Goal: Contribute content: Contribute content

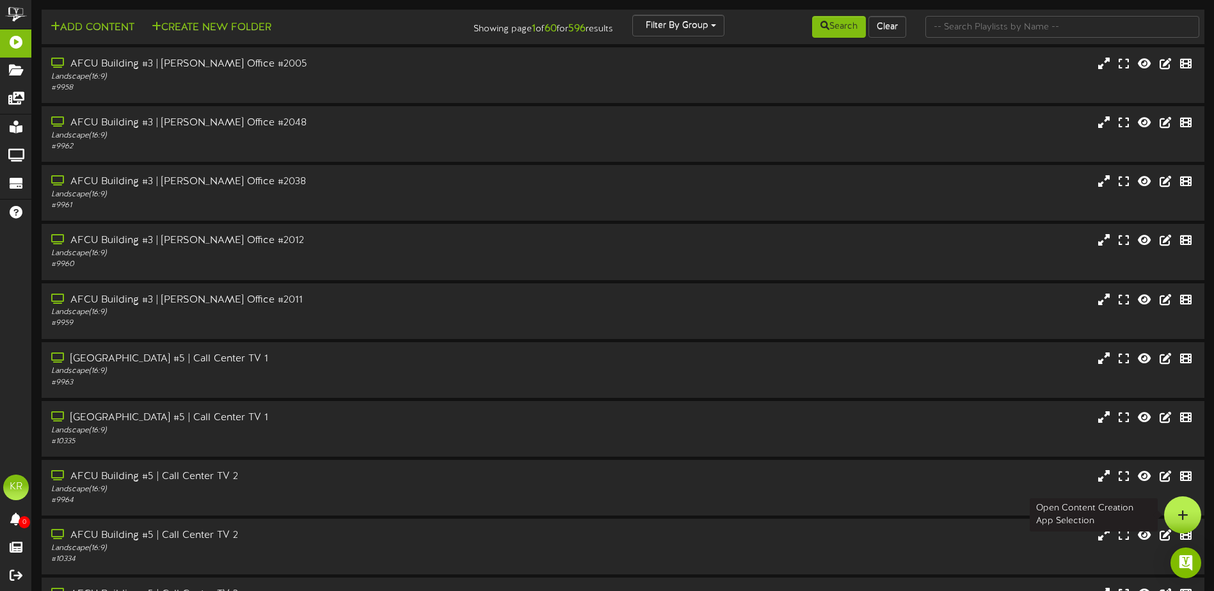
click at [1194, 512] on div at bounding box center [1182, 515] width 37 height 37
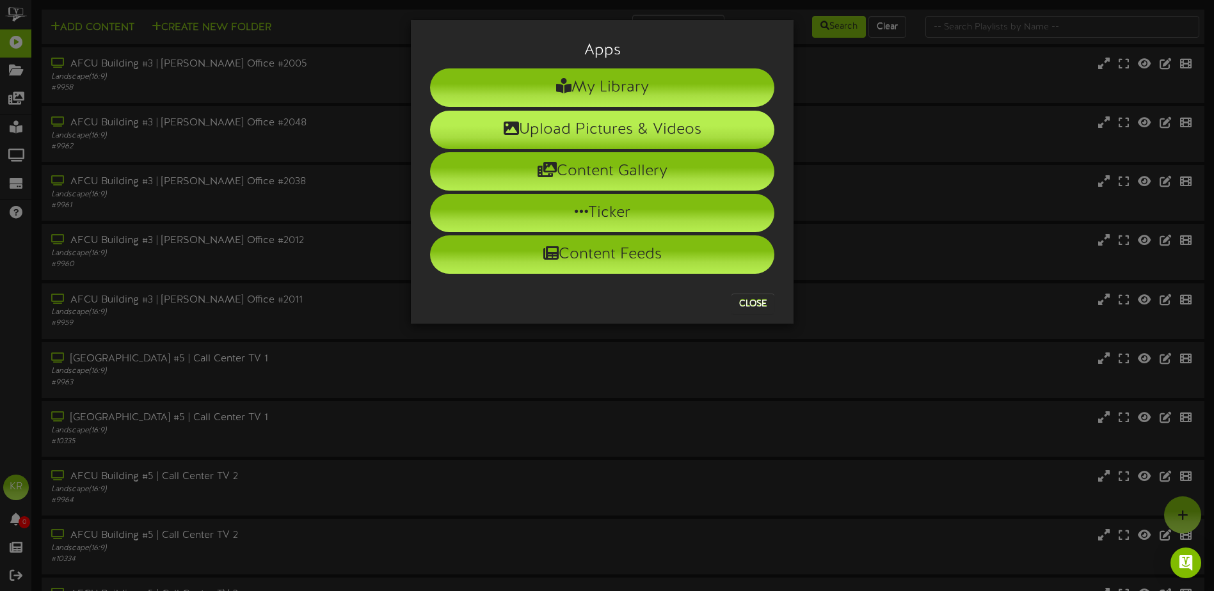
click at [621, 129] on li "Upload Pictures & Videos" at bounding box center [602, 130] width 344 height 38
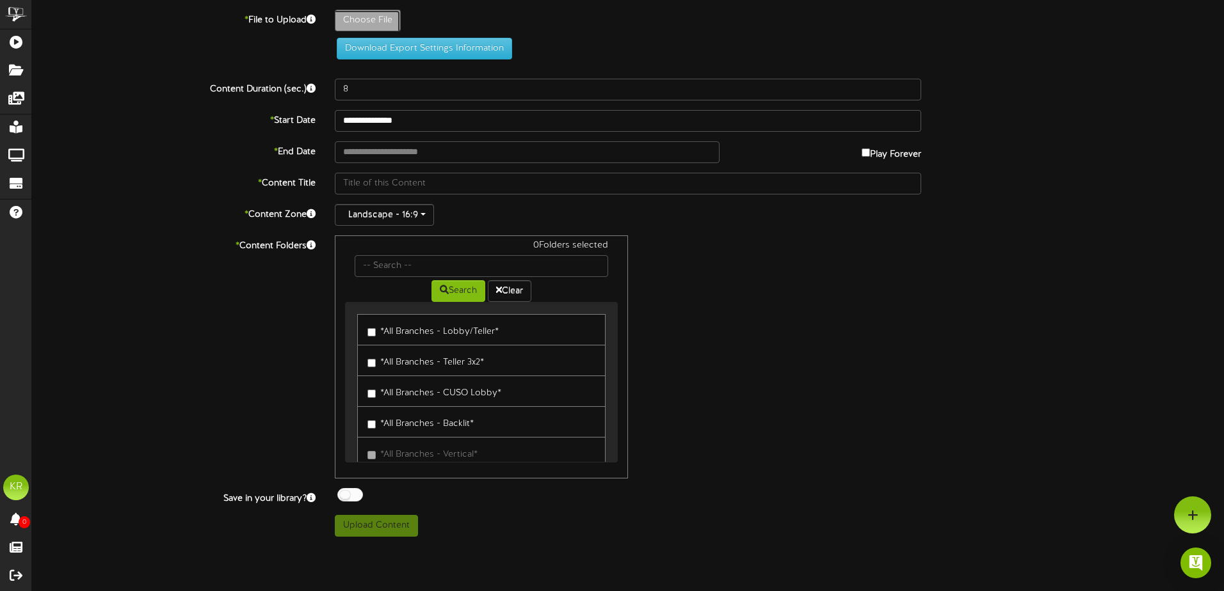
type input "**********"
type input "WeeklyBirthdaysOct2"
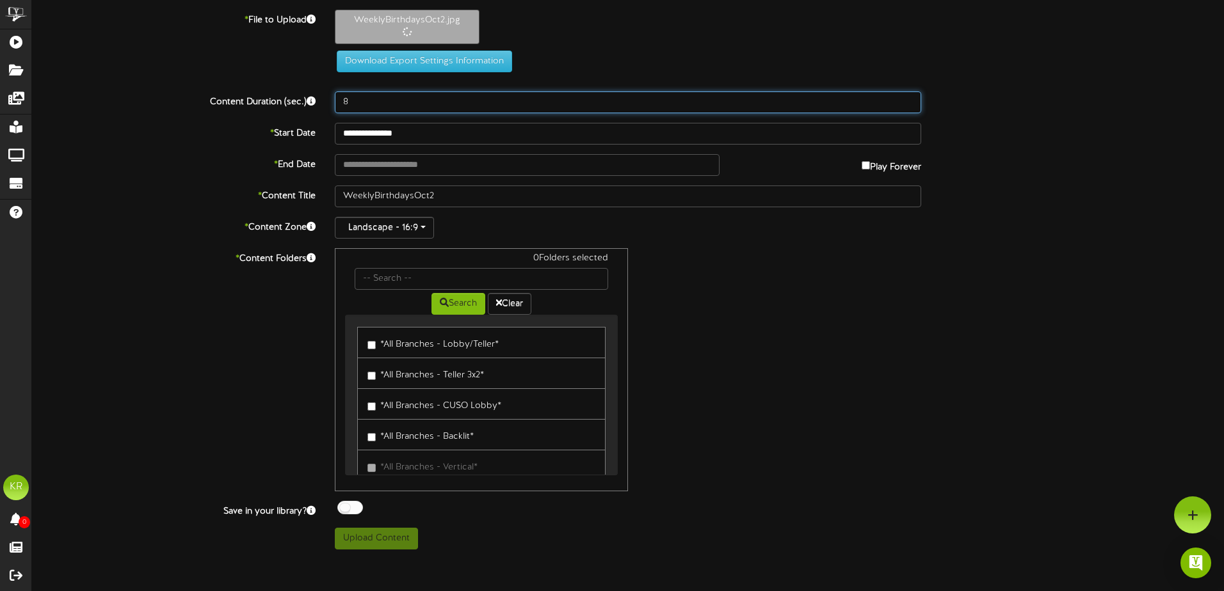
drag, startPoint x: 360, startPoint y: 103, endPoint x: 264, endPoint y: 105, distance: 96.0
click at [324, 103] on div "Content Duration (sec.) 8" at bounding box center [627, 103] width 1211 height 22
type input "40"
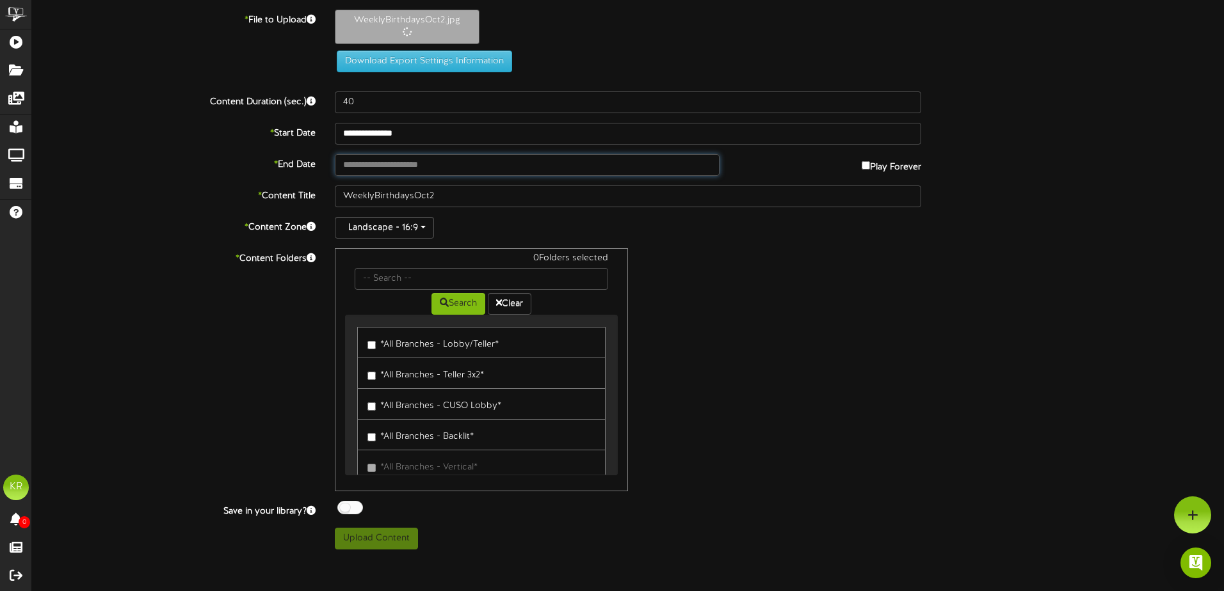
click at [435, 165] on input "text" at bounding box center [527, 165] width 385 height 22
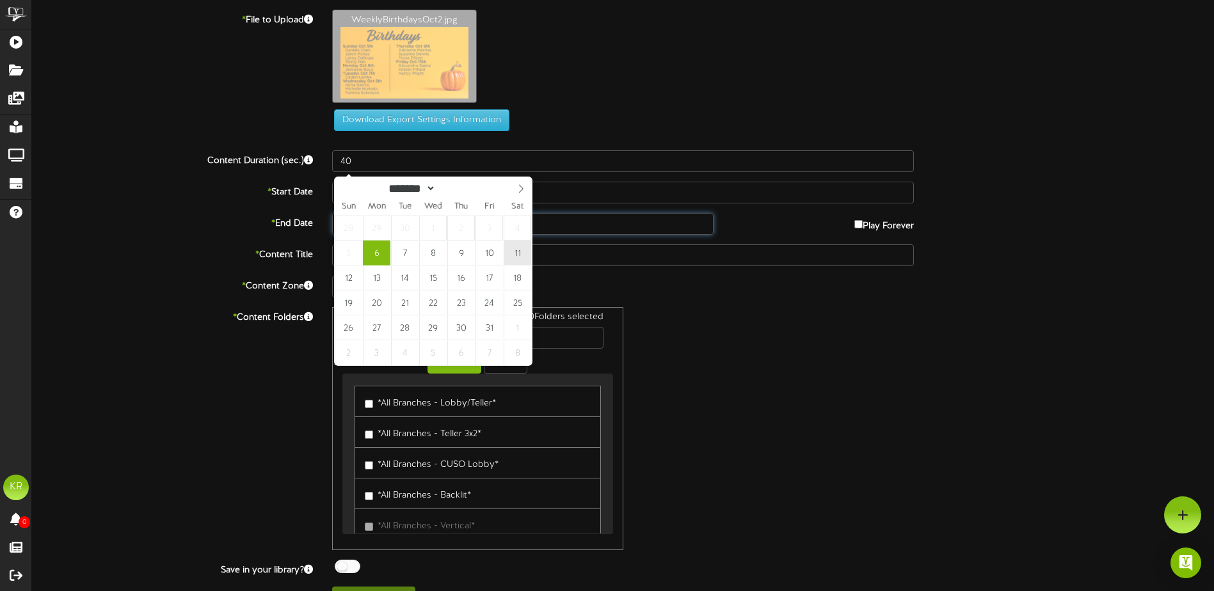
type input "**********"
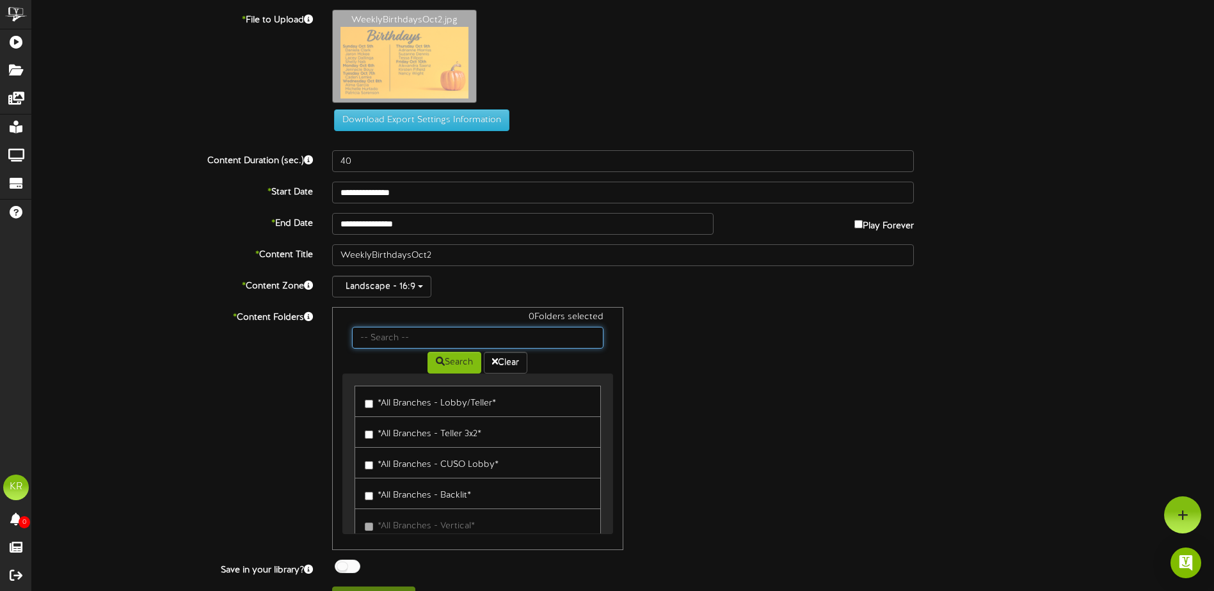
click at [429, 328] on input "text" at bounding box center [477, 338] width 251 height 22
type input "Center"
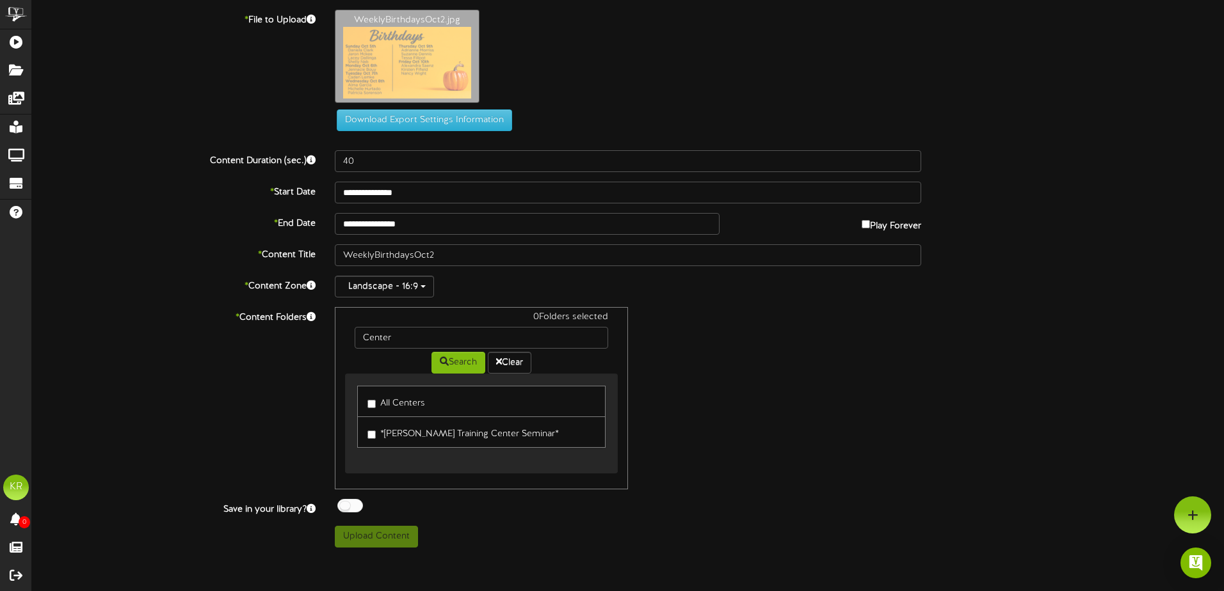
click at [399, 405] on label "All Centers" at bounding box center [396, 401] width 58 height 17
click at [349, 506] on div at bounding box center [350, 505] width 26 height 13
click at [405, 533] on button "Upload Content" at bounding box center [376, 537] width 83 height 22
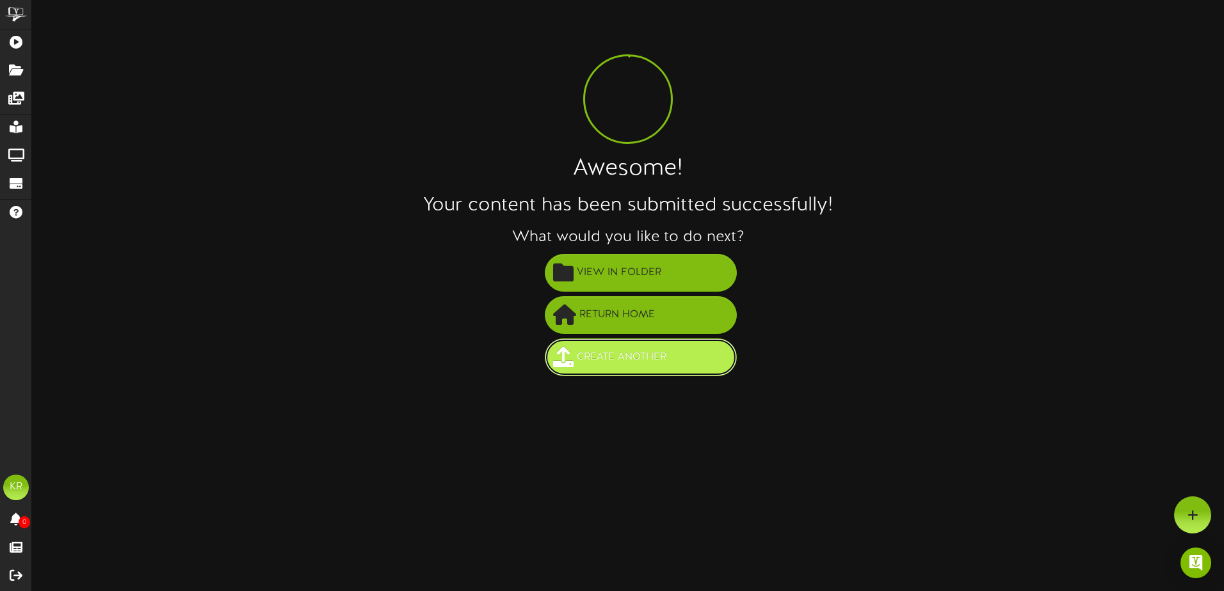
click at [635, 370] on button "Create Another" at bounding box center [641, 358] width 192 height 38
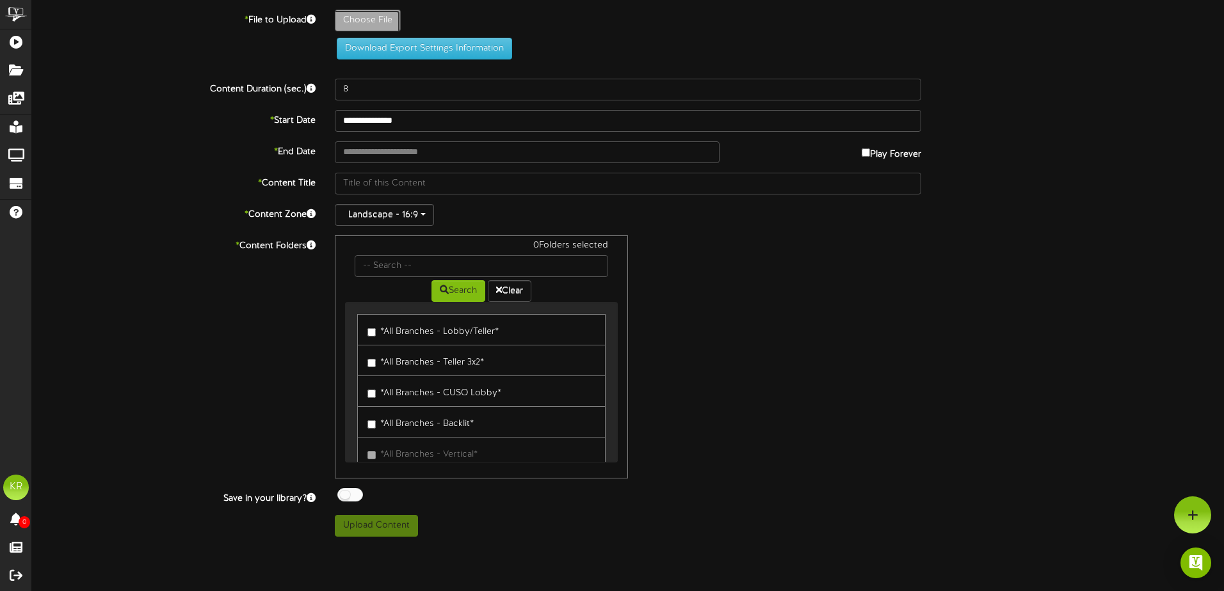
type input "**********"
type input "Weeklystats10-6"
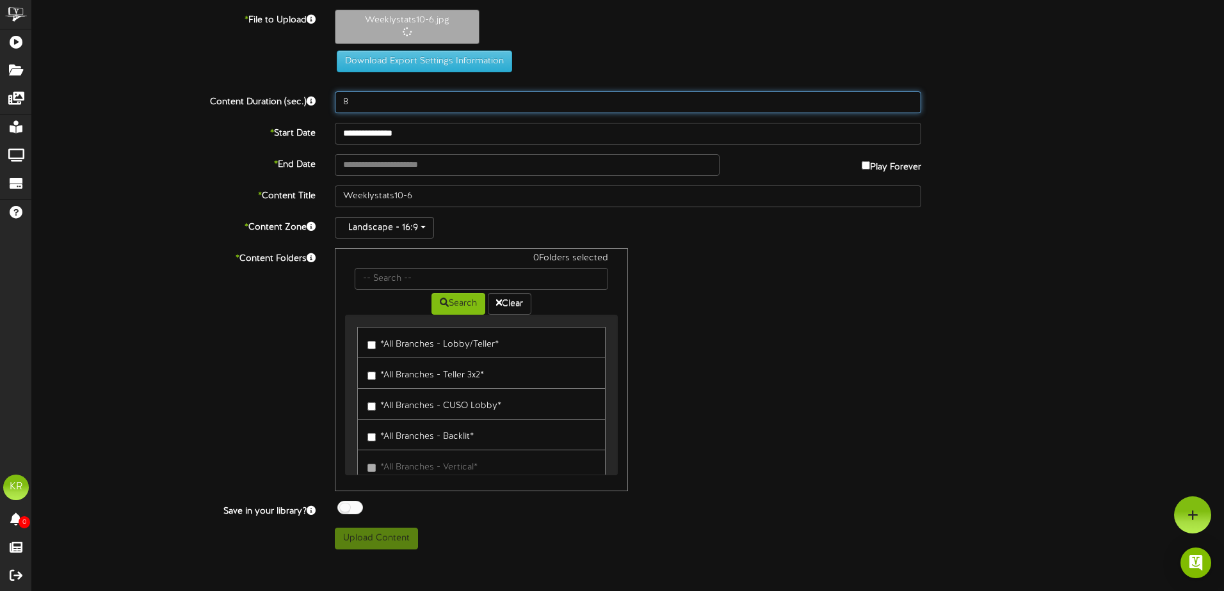
drag, startPoint x: 355, startPoint y: 106, endPoint x: 289, endPoint y: 104, distance: 66.6
click at [289, 103] on div "Content Duration (sec.) 8" at bounding box center [627, 103] width 1211 height 22
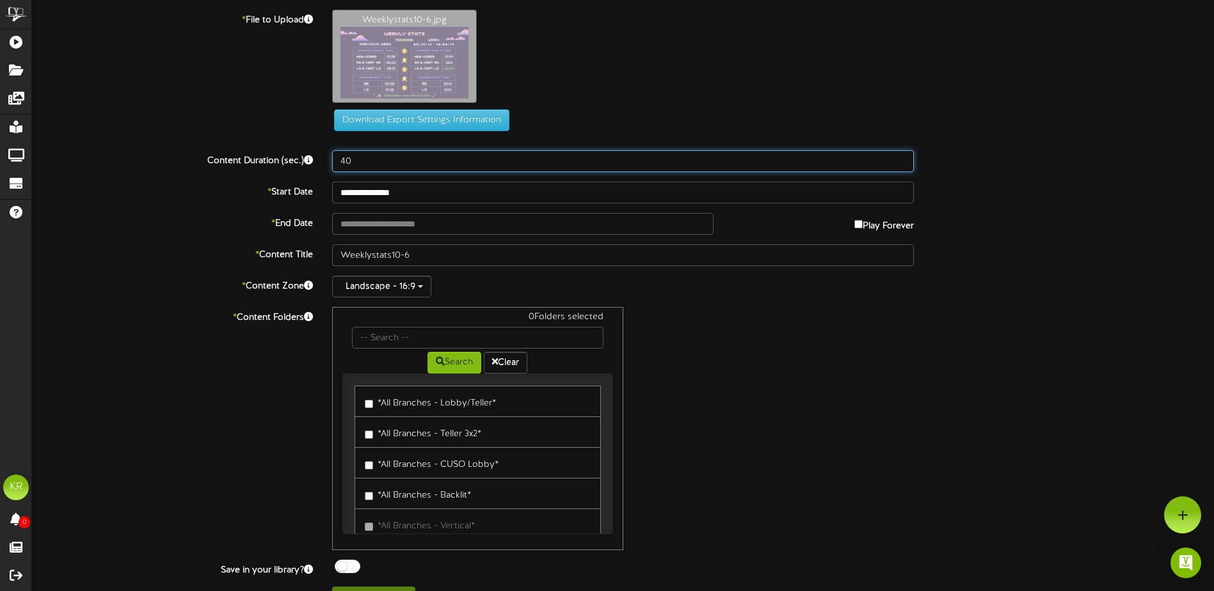
drag, startPoint x: 275, startPoint y: 163, endPoint x: 262, endPoint y: 163, distance: 12.2
click at [267, 163] on div "Content Duration (sec.) 40" at bounding box center [622, 161] width 1201 height 22
type input "40"
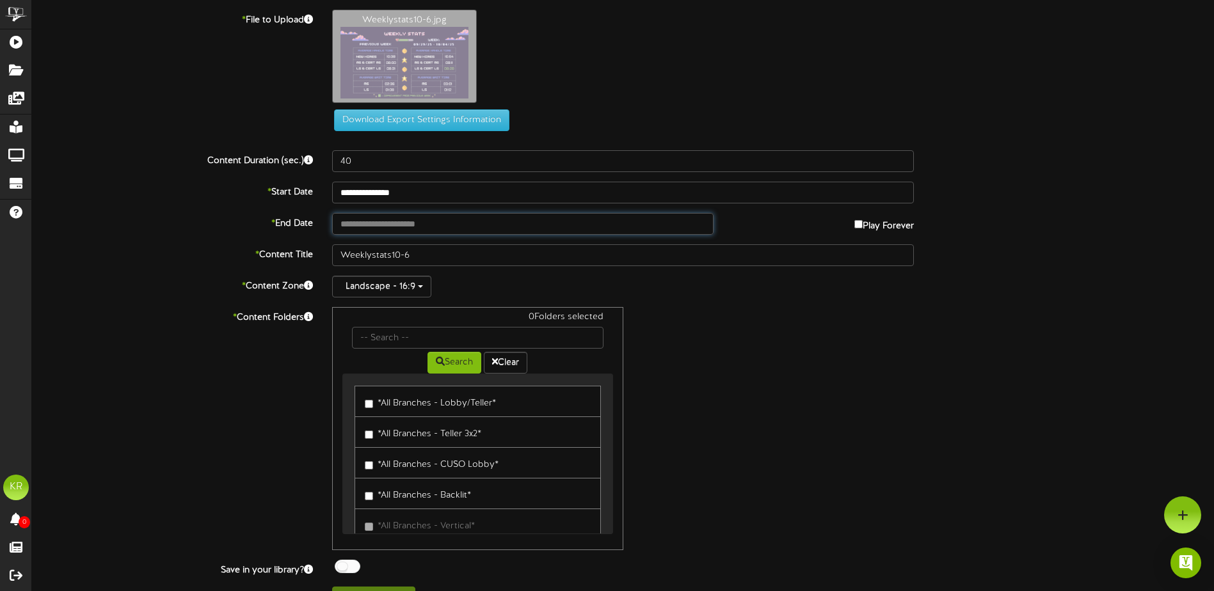
click at [396, 227] on input "text" at bounding box center [522, 224] width 381 height 22
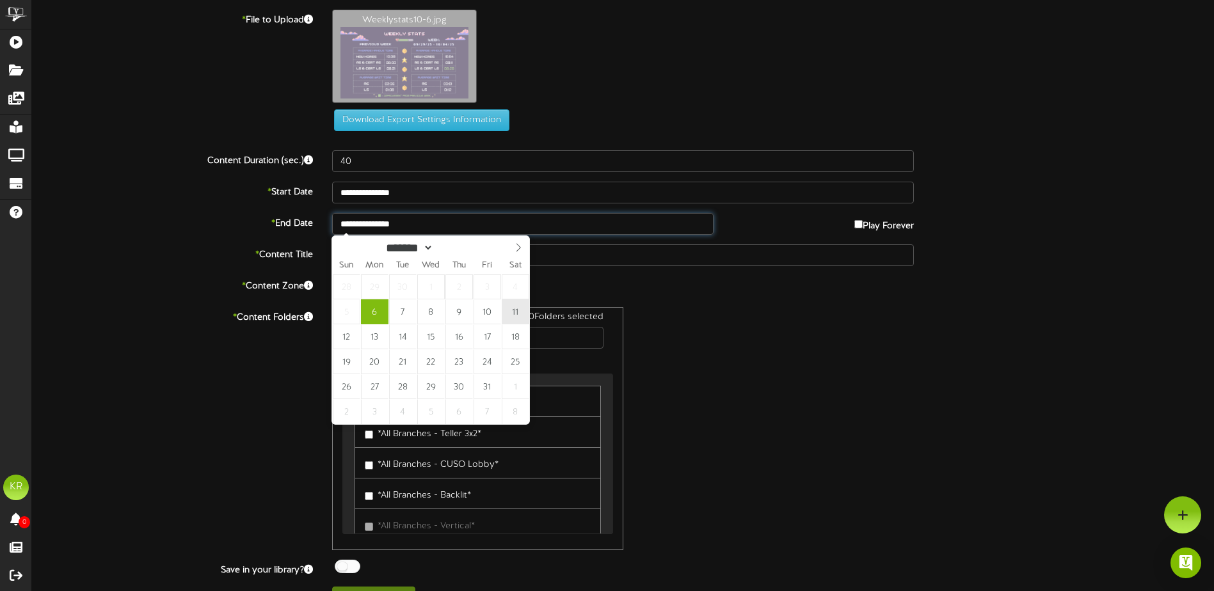
type input "**********"
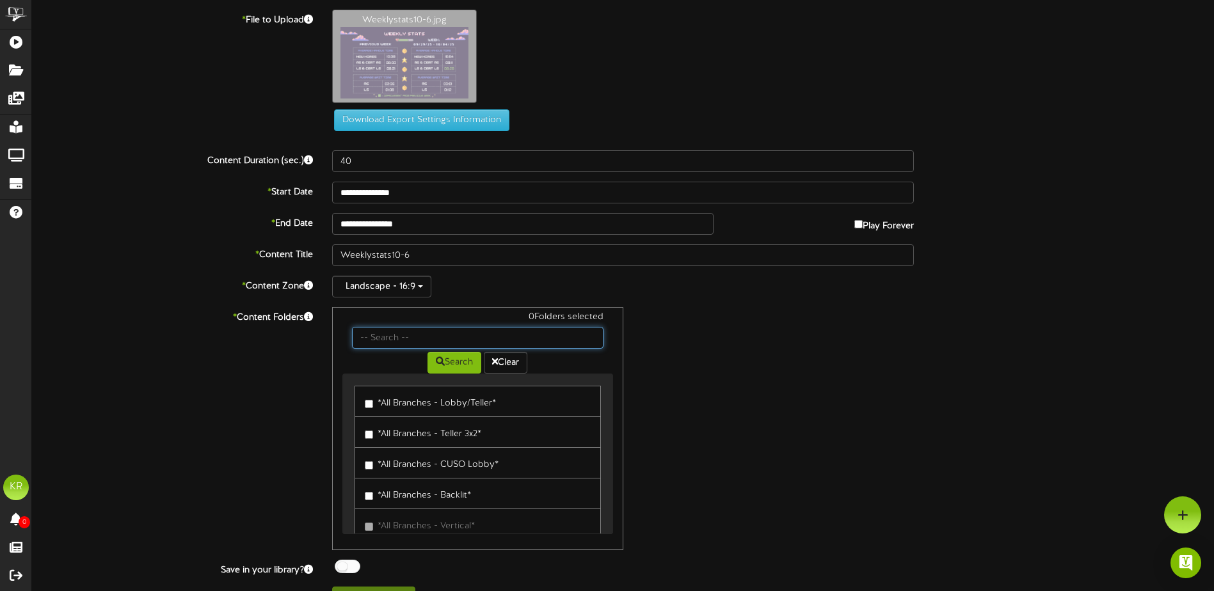
click at [397, 332] on input "text" at bounding box center [477, 338] width 251 height 22
type input "Center"
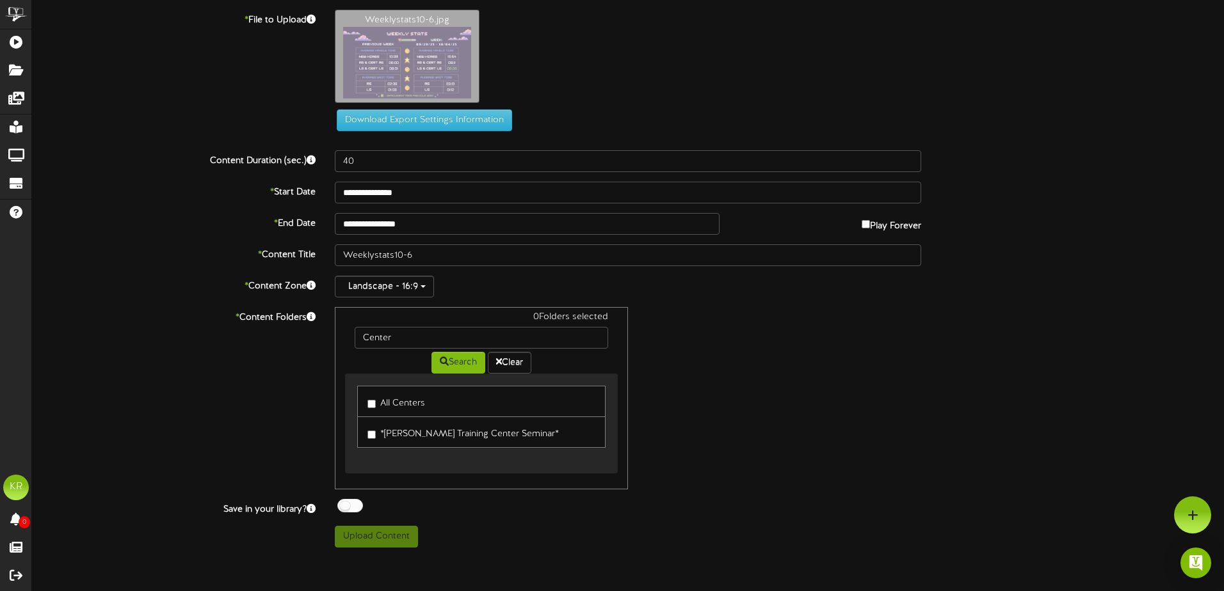
click at [376, 399] on label "All Centers" at bounding box center [396, 401] width 58 height 17
click at [353, 512] on div at bounding box center [350, 505] width 26 height 13
click at [376, 536] on button "Upload Content" at bounding box center [376, 537] width 83 height 22
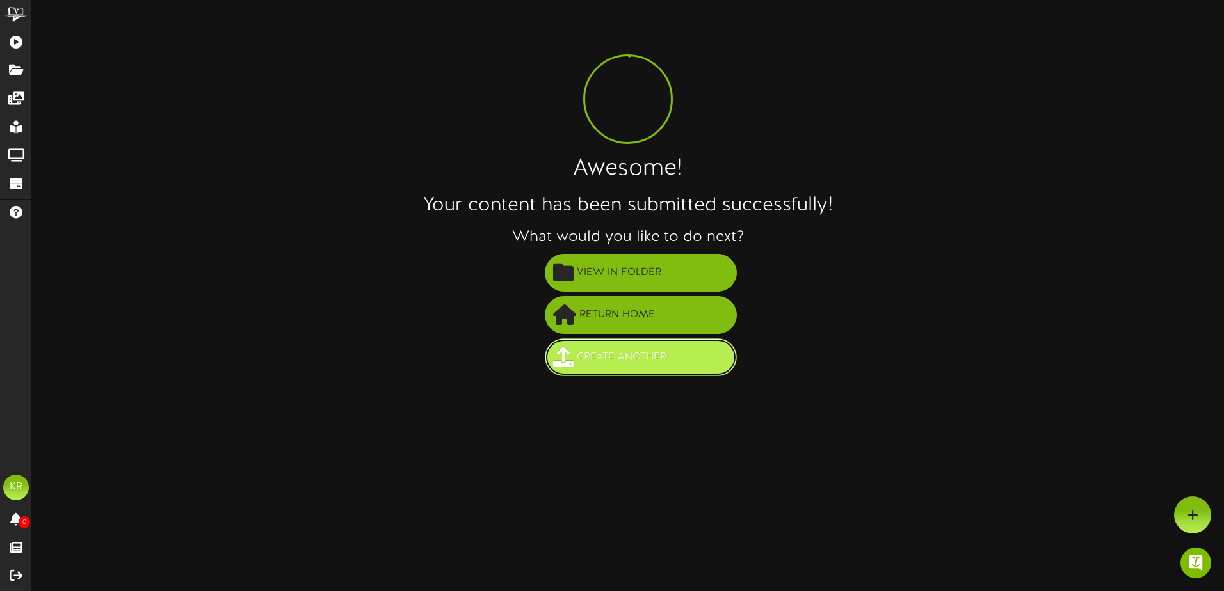
click at [625, 346] on button "Create Another" at bounding box center [641, 358] width 192 height 38
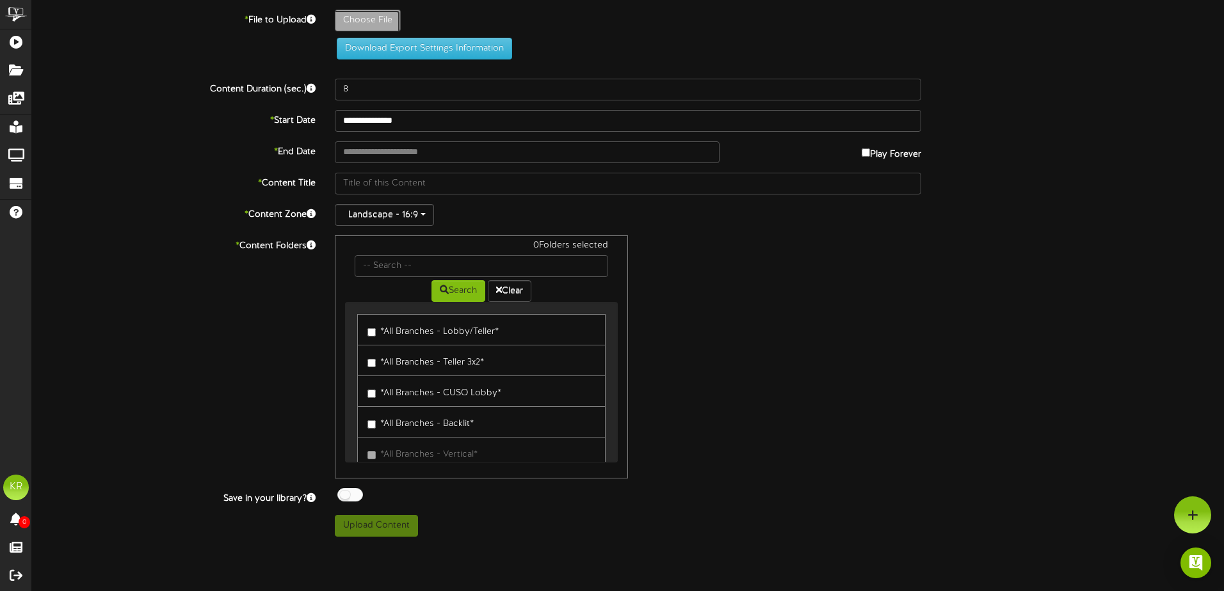
type input "**********"
type input "10EAP"
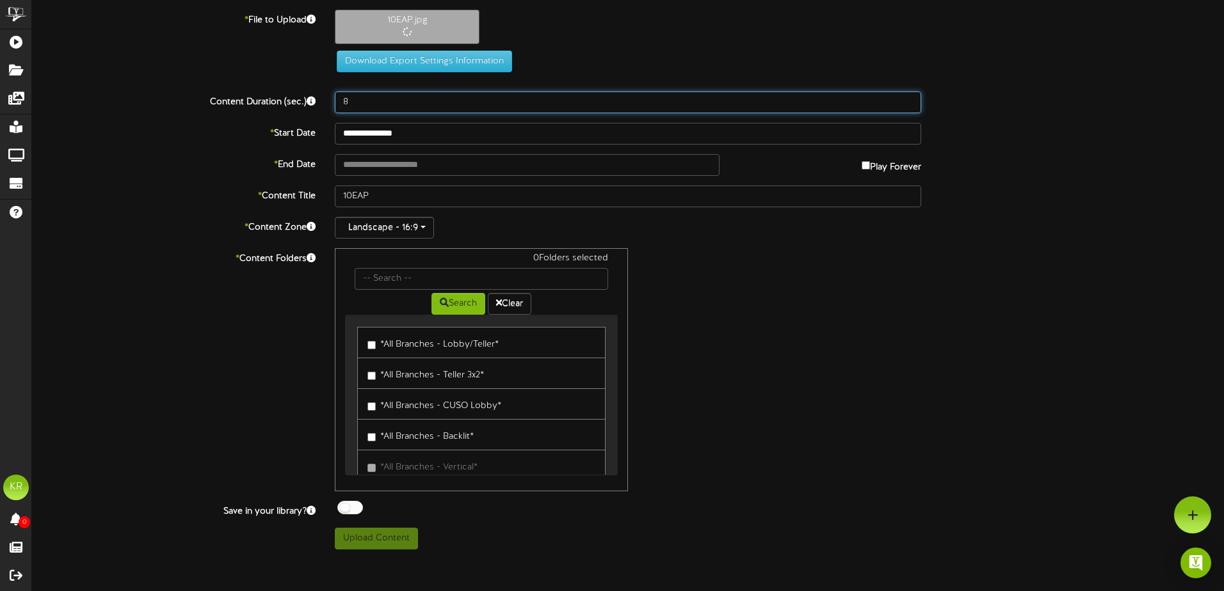
drag, startPoint x: 347, startPoint y: 104, endPoint x: 314, endPoint y: 104, distance: 33.3
click at [314, 104] on div "Content Duration (sec.) 8" at bounding box center [627, 103] width 1211 height 22
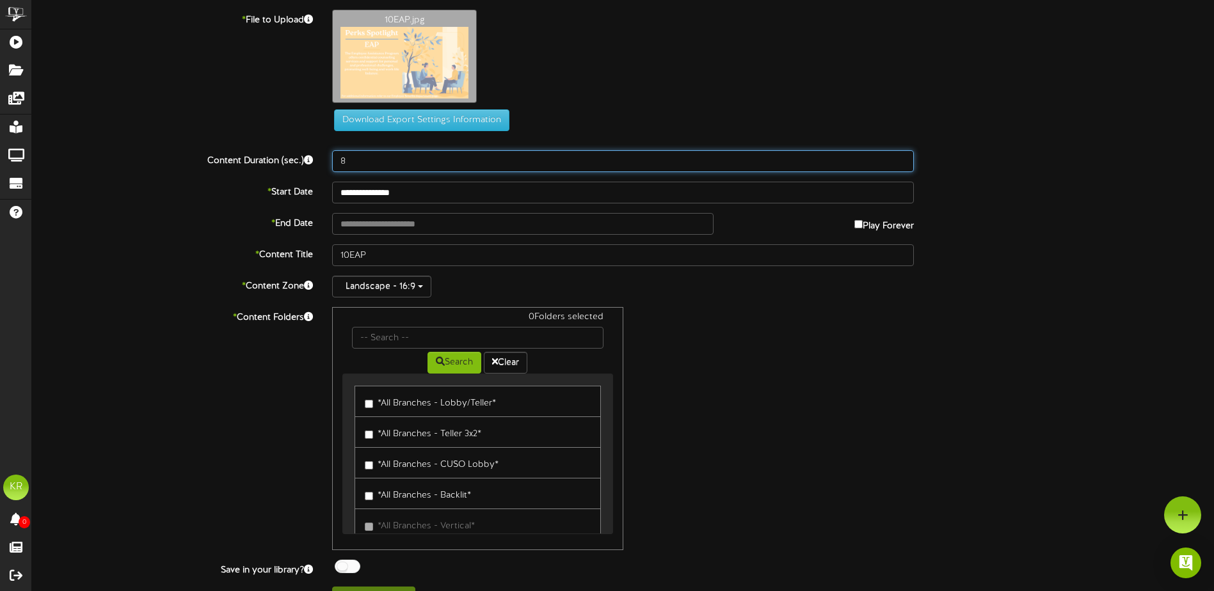
type input "9"
type input "40"
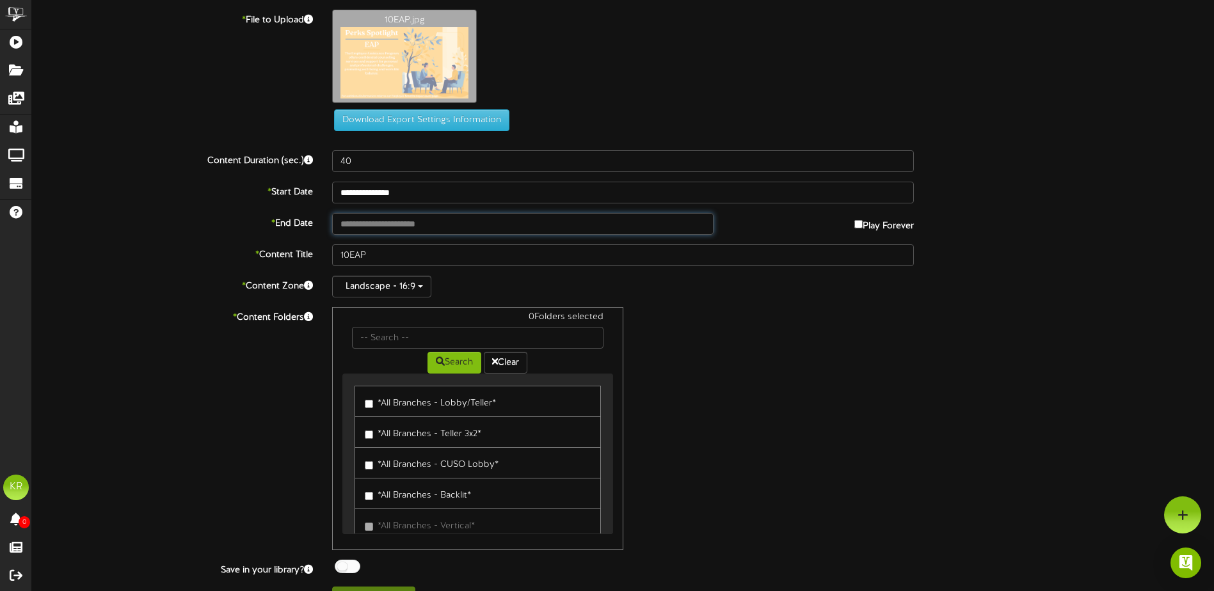
click at [437, 218] on input "text" at bounding box center [522, 224] width 381 height 22
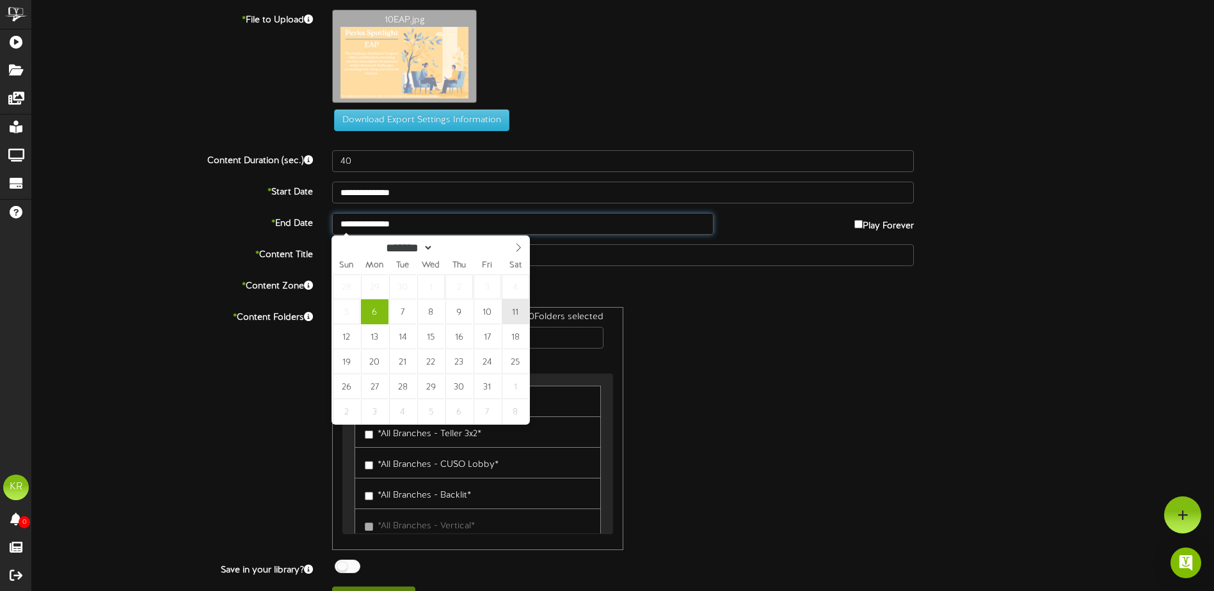
type input "**********"
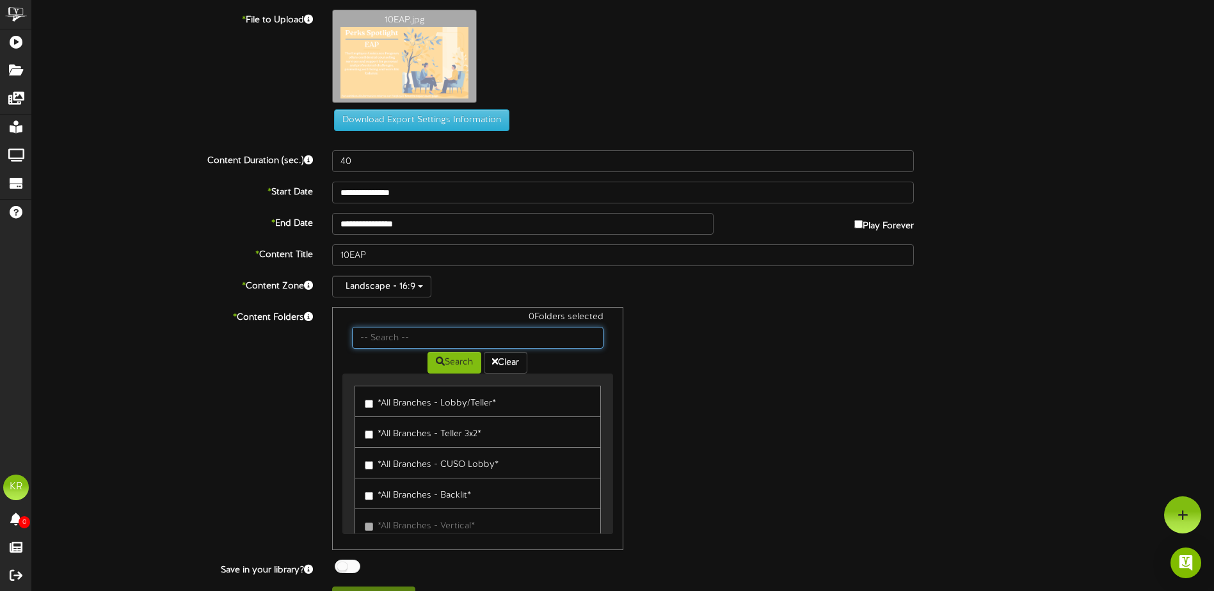
click at [480, 342] on input "text" at bounding box center [477, 338] width 251 height 22
type input "Center"
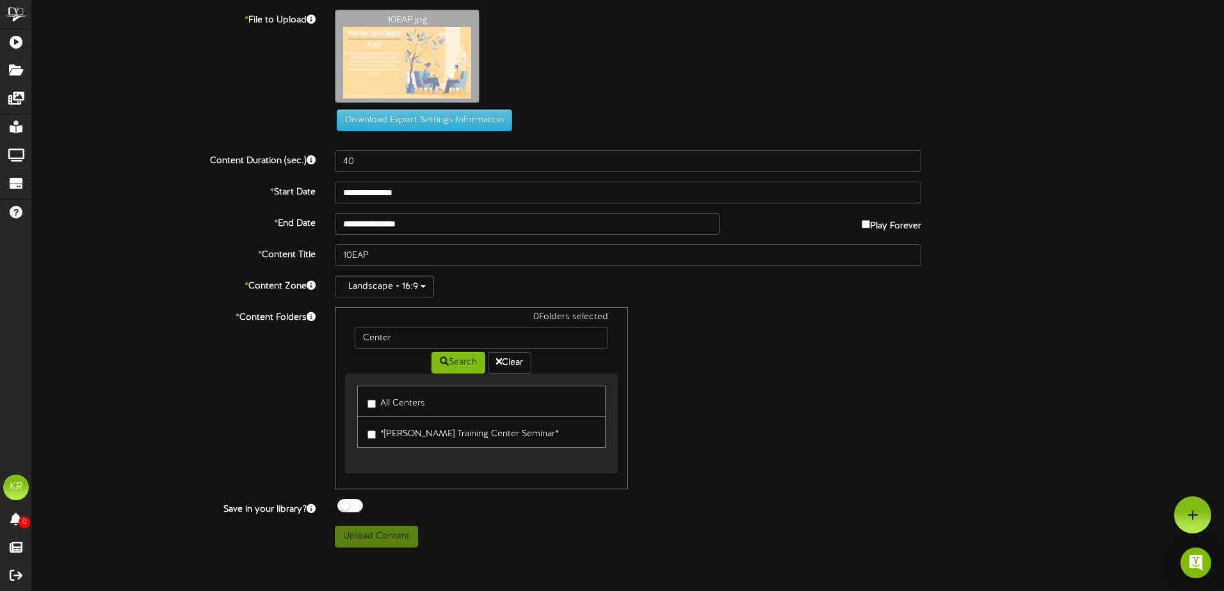
click at [384, 407] on label "All Centers" at bounding box center [396, 401] width 58 height 17
click at [347, 502] on div at bounding box center [350, 505] width 26 height 13
click at [382, 531] on button "Upload Content" at bounding box center [376, 537] width 83 height 22
